Goal: Transaction & Acquisition: Download file/media

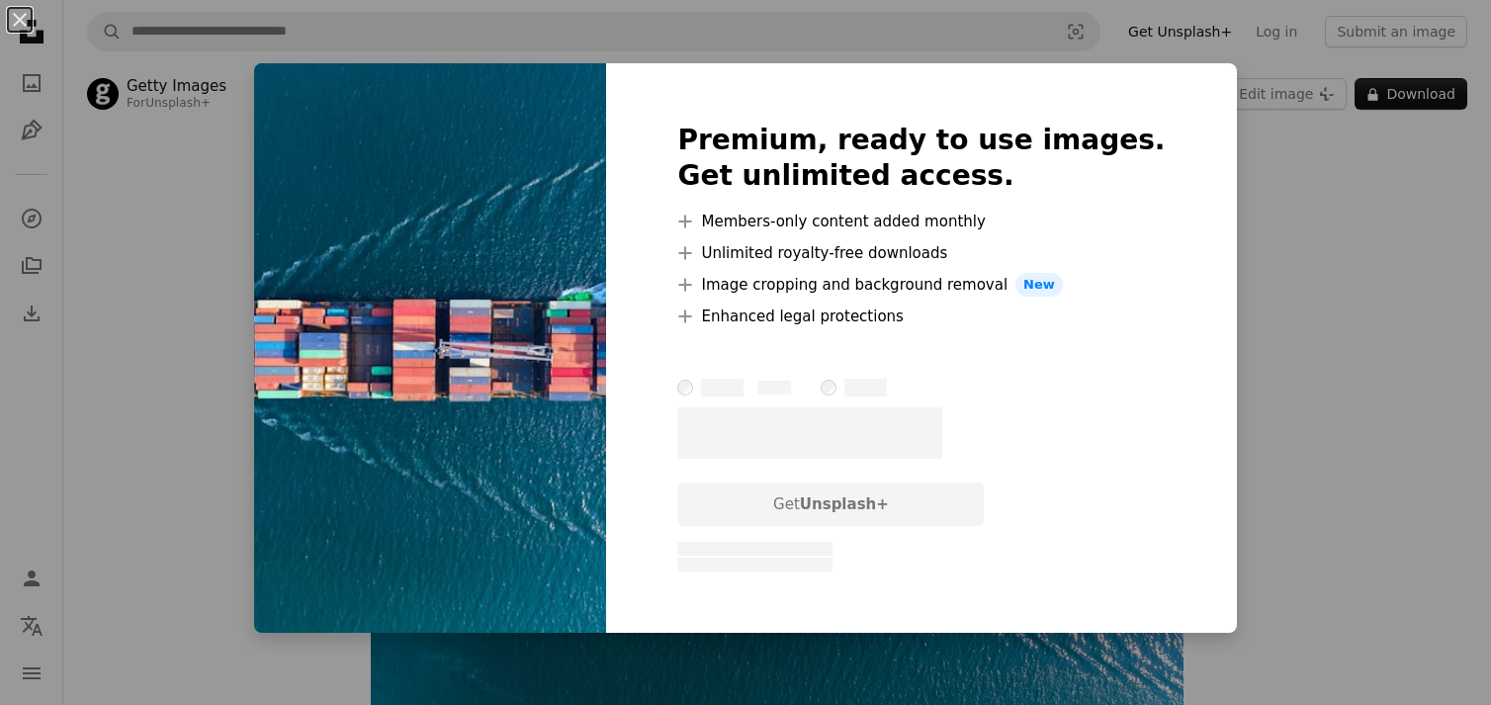
scroll to position [99, 0]
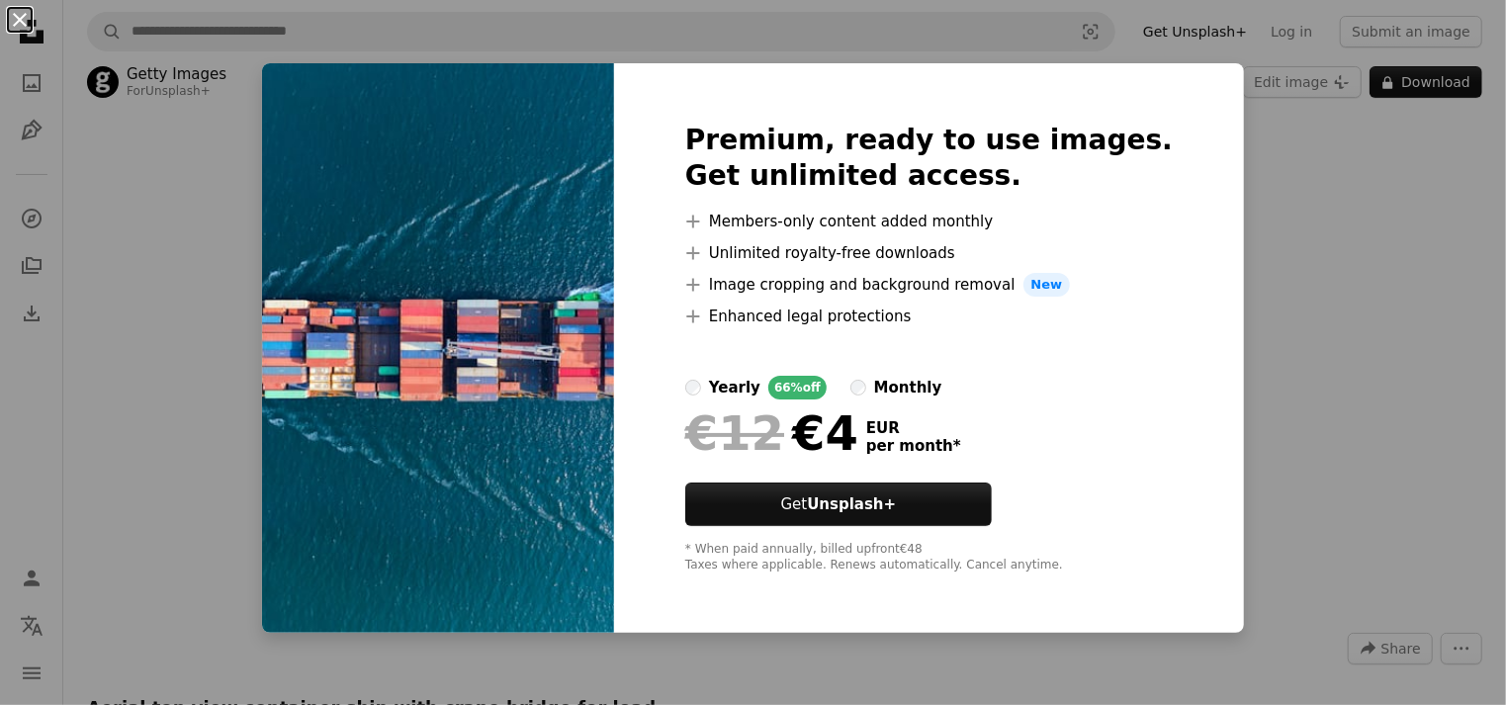
click at [16, 20] on button "An X shape" at bounding box center [20, 20] width 24 height 24
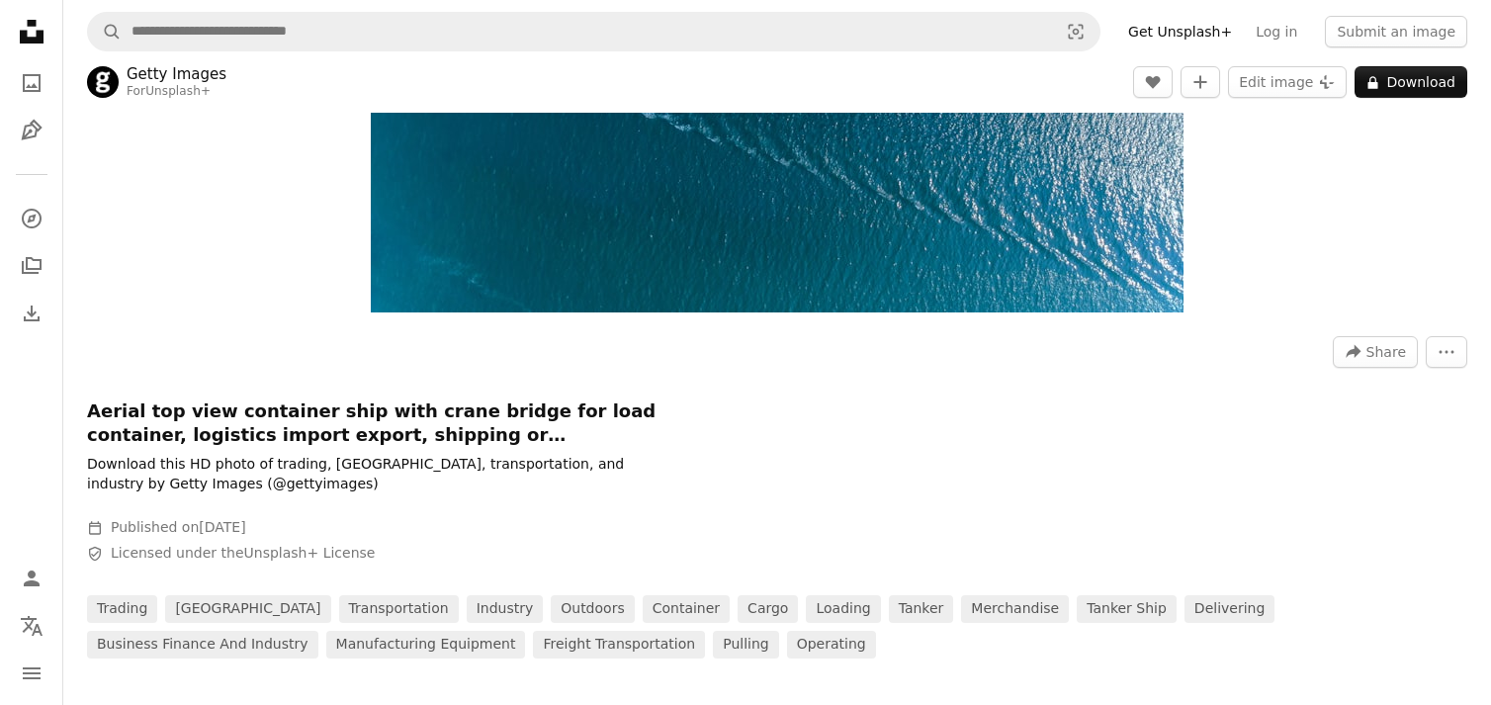
scroll to position [0, 0]
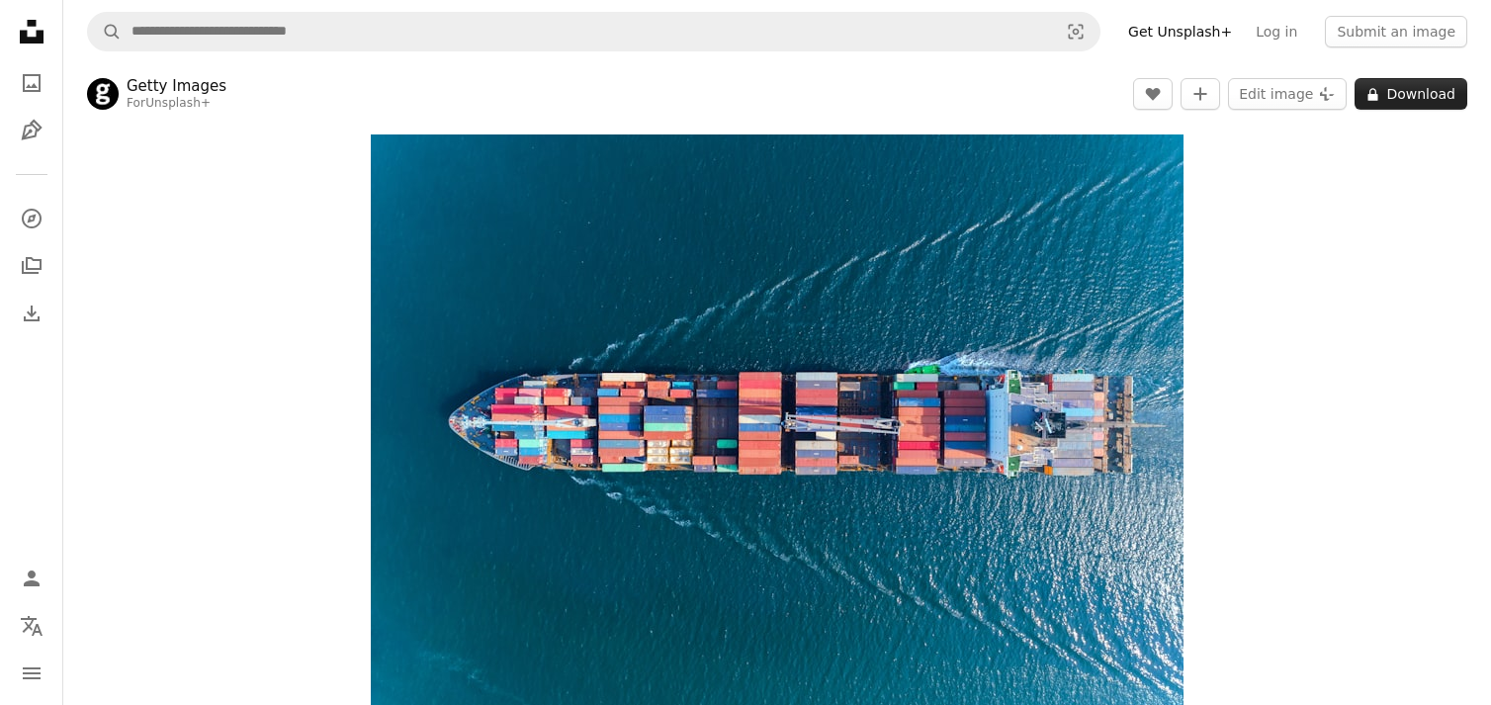
click at [1400, 98] on button "A lock Download" at bounding box center [1411, 94] width 113 height 32
click at [1321, 264] on div "Zoom in" at bounding box center [777, 421] width 1428 height 593
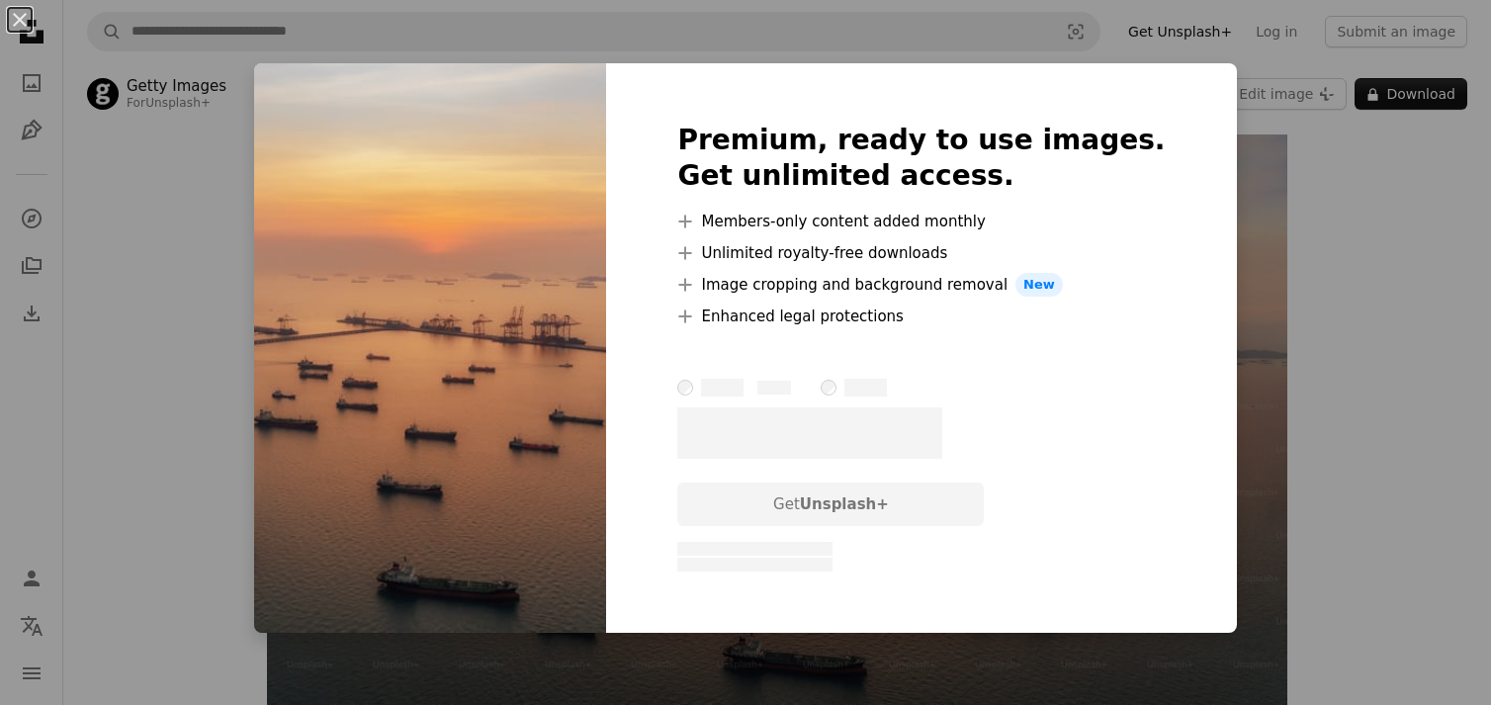
scroll to position [396, 0]
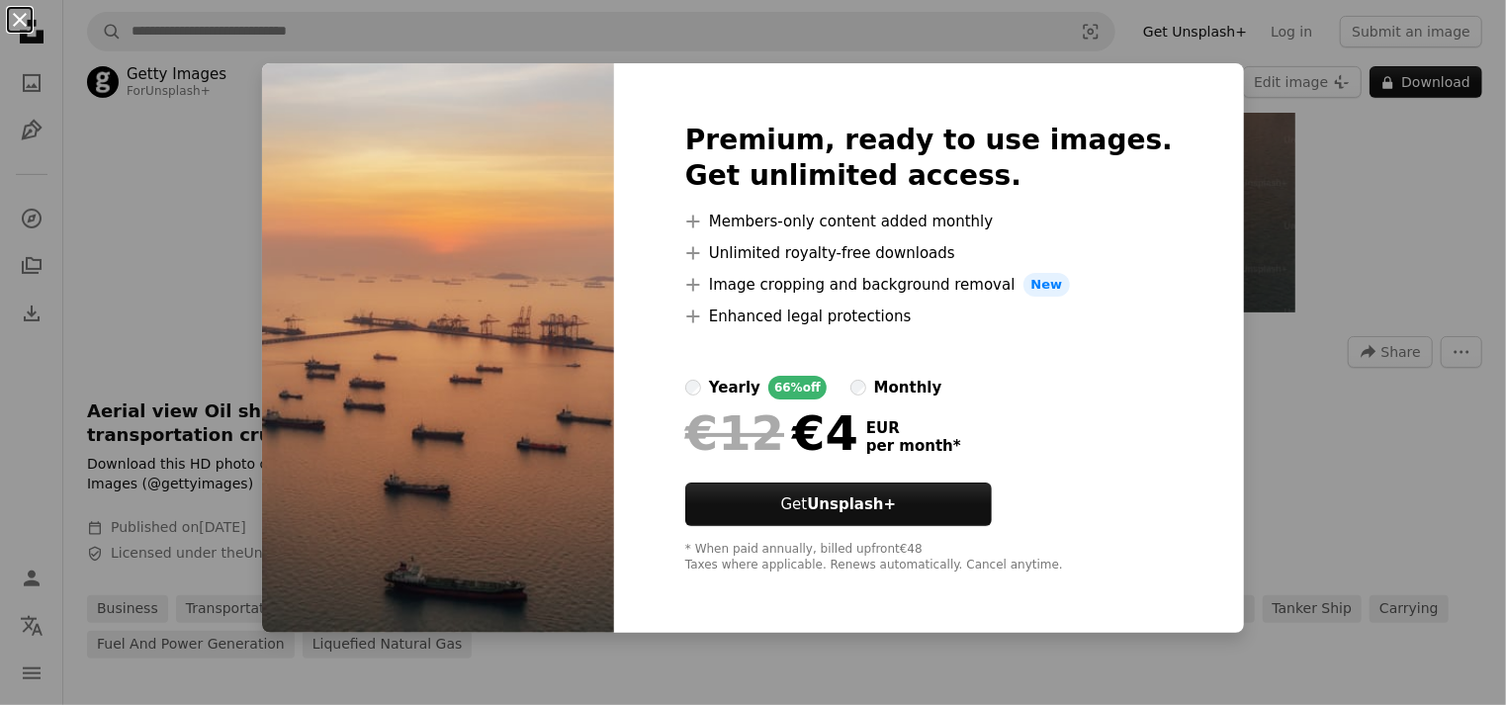
click at [16, 17] on button "An X shape" at bounding box center [20, 20] width 24 height 24
